Goal: Task Accomplishment & Management: Manage account settings

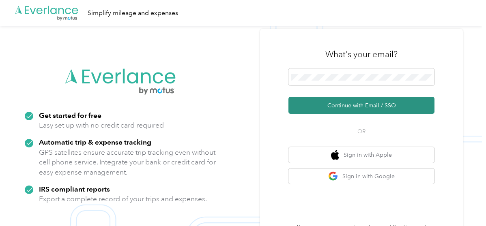
click at [360, 104] on button "Continue with Email / SSO" at bounding box center [361, 105] width 146 height 17
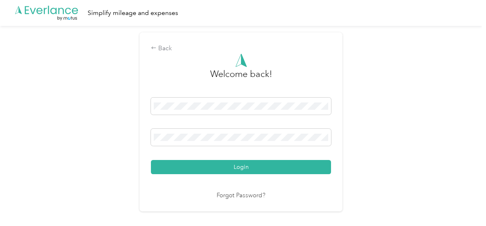
click at [236, 165] on button "Login" at bounding box center [241, 167] width 180 height 14
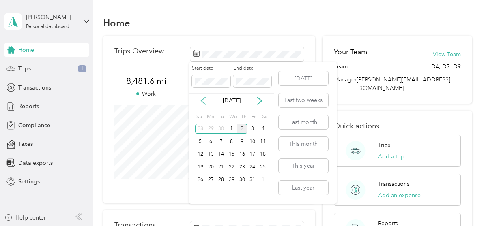
click at [204, 100] on icon at bounding box center [203, 101] width 8 height 8
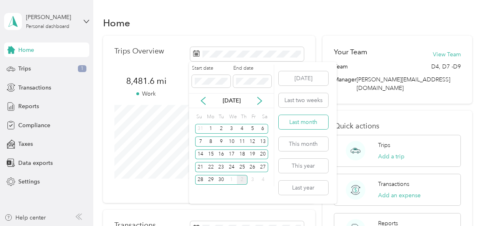
click at [306, 121] on button "Last month" at bounding box center [303, 122] width 49 height 14
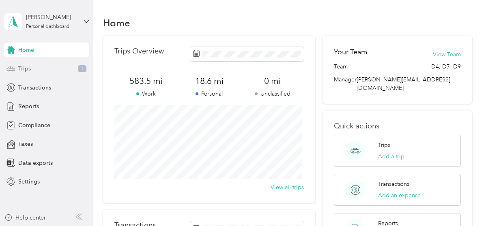
click at [33, 69] on div "Trips 1" at bounding box center [46, 69] width 85 height 15
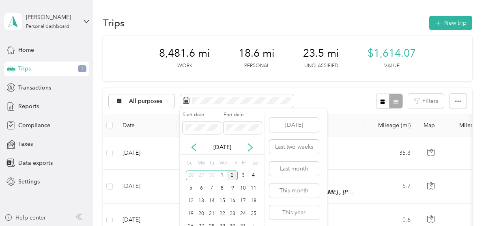
click at [189, 148] on div "[DATE]" at bounding box center [222, 147] width 85 height 9
click at [292, 167] on button "Last month" at bounding box center [293, 169] width 49 height 14
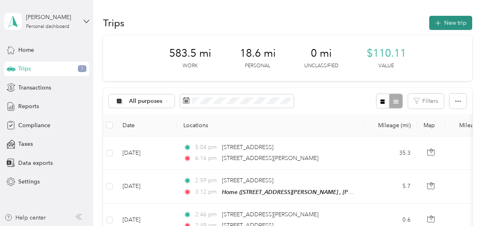
click at [452, 22] on button "New trip" at bounding box center [450, 23] width 43 height 14
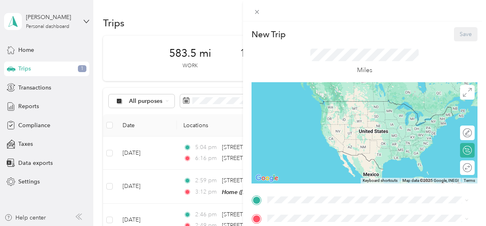
click at [396, 47] on div "Miles" at bounding box center [364, 61] width 226 height 41
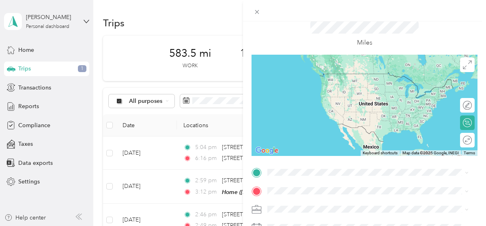
scroll to position [41, 0]
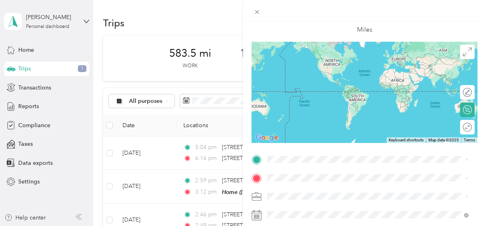
click at [298, 103] on span "[STREET_ADDRESS][PERSON_NAME] , 30017, [PERSON_NAME], [GEOGRAPHIC_DATA], [GEOGR…" at bounding box center [366, 105] width 167 height 15
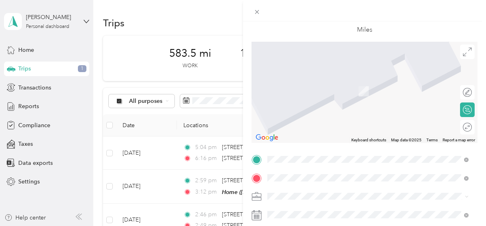
click at [316, 85] on div "Parking Spot [STREET_ADDRESS][PERSON_NAME], College Park, [GEOGRAPHIC_DATA], [G…" at bounding box center [331, 87] width 97 height 17
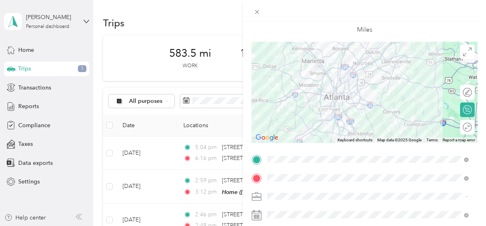
click at [258, 216] on icon at bounding box center [256, 215] width 10 height 10
click at [254, 216] on rect at bounding box center [254, 215] width 1 height 1
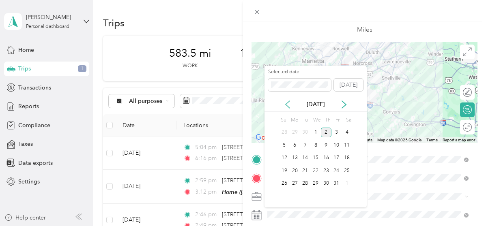
click at [286, 104] on icon at bounding box center [287, 104] width 4 height 7
click at [283, 144] on div "7" at bounding box center [284, 145] width 11 height 10
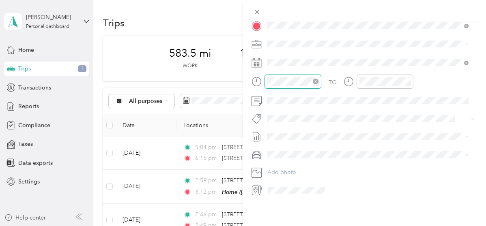
scroll to position [49, 0]
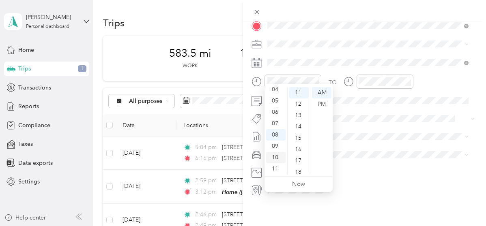
click at [275, 155] on div "10" at bounding box center [275, 157] width 19 height 11
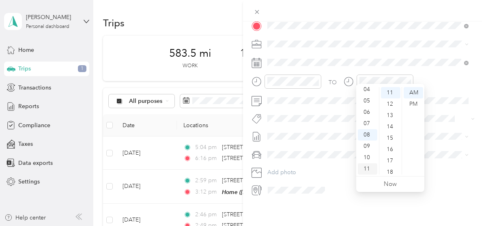
click at [365, 168] on div "11" at bounding box center [367, 168] width 19 height 11
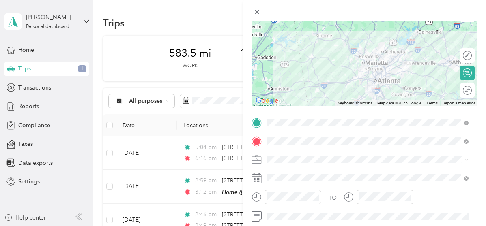
scroll to position [0, 0]
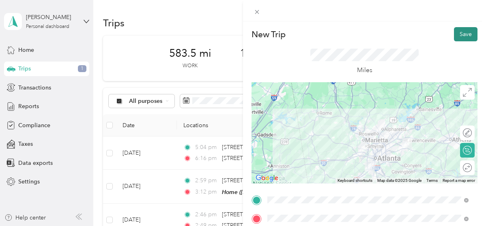
click at [456, 30] on button "Save" at bounding box center [466, 34] width 24 height 14
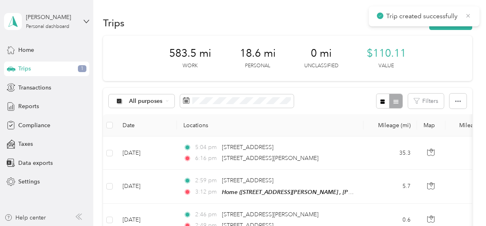
click at [468, 13] on icon at bounding box center [468, 15] width 6 height 7
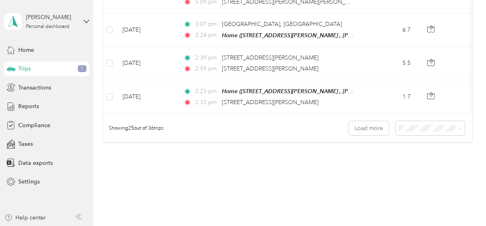
scroll to position [847, 0]
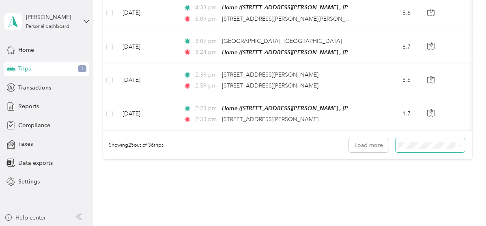
click at [437, 138] on span at bounding box center [429, 145] width 69 height 14
click at [422, 183] on span "100 per load" at bounding box center [415, 183] width 33 height 7
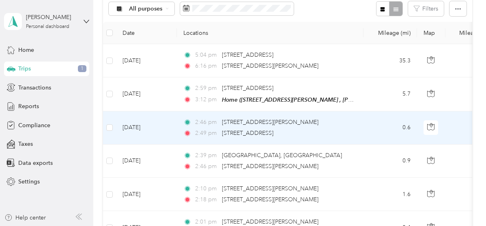
scroll to position [76, 0]
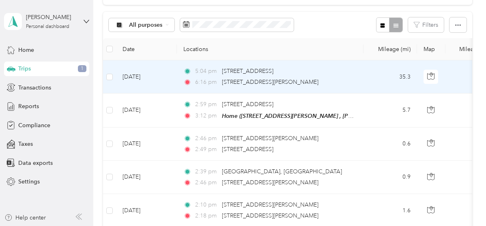
drag, startPoint x: 165, startPoint y: 73, endPoint x: 337, endPoint y: 71, distance: 171.1
click at [337, 71] on div "5:04 pm [STREET_ADDRESS]" at bounding box center [268, 71] width 170 height 9
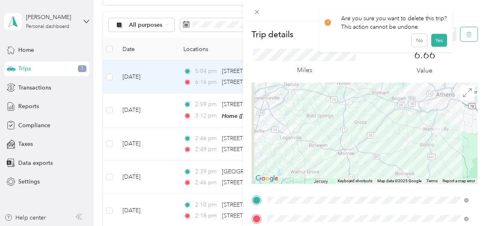
click at [466, 34] on icon "button" at bounding box center [469, 35] width 6 height 6
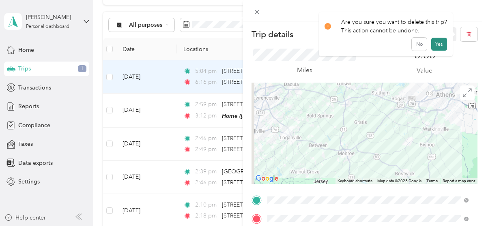
click at [433, 47] on button "Yes" at bounding box center [439, 44] width 16 height 13
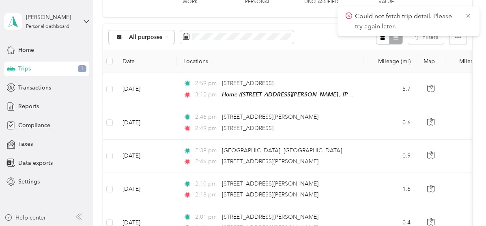
scroll to position [81, 0]
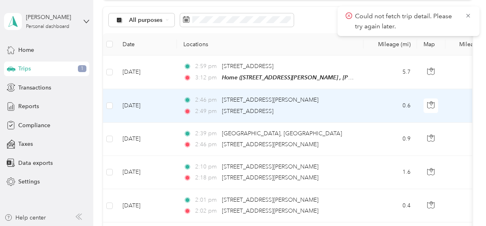
drag, startPoint x: 431, startPoint y: 102, endPoint x: 308, endPoint y: 100, distance: 122.9
drag, startPoint x: 308, startPoint y: 100, endPoint x: 296, endPoint y: 106, distance: 13.1
click at [273, 107] on div "[STREET_ADDRESS]" at bounding box center [247, 111] width 51 height 9
click at [320, 105] on div "2:46 pm [STREET_ADDRESS][PERSON_NAME] 2:49 pm [STREET_ADDRESS][PERSON_NAME]" at bounding box center [268, 106] width 170 height 20
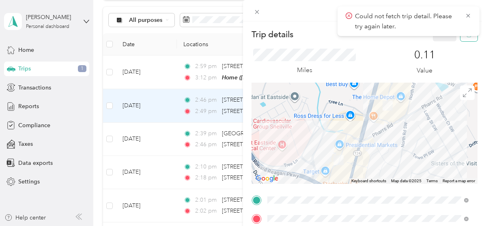
click at [466, 38] on button "button" at bounding box center [468, 34] width 17 height 14
click at [434, 43] on button "Yes" at bounding box center [439, 44] width 16 height 13
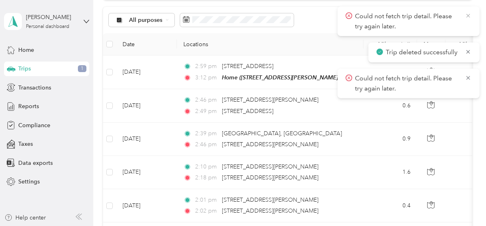
click at [468, 15] on icon at bounding box center [468, 16] width 4 height 4
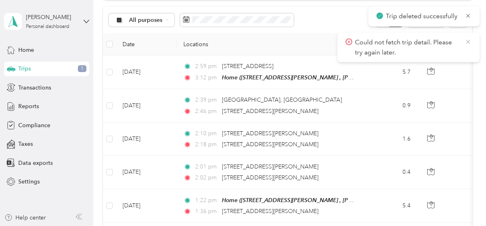
click at [467, 44] on icon at bounding box center [468, 41] width 6 height 7
